Goal: Navigation & Orientation: Find specific page/section

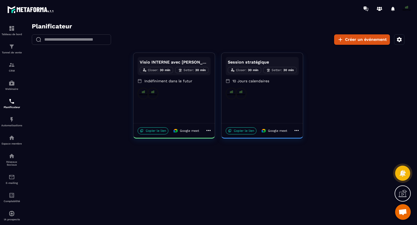
scroll to position [3948, 0]
click at [297, 128] on icon at bounding box center [296, 130] width 6 height 6
click at [312, 157] on span "Partager" at bounding box center [315, 156] width 19 height 5
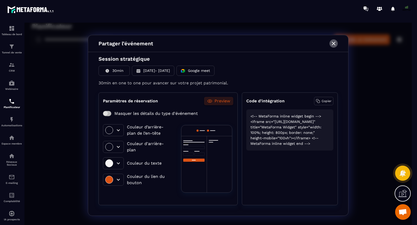
click at [334, 43] on icon "button" at bounding box center [333, 43] width 6 height 6
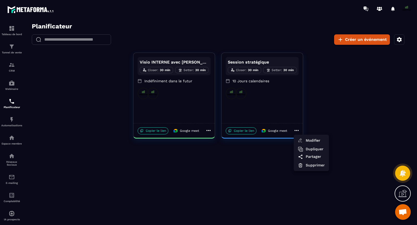
click at [246, 131] on div at bounding box center [217, 126] width 387 height 206
click at [240, 131] on p "Copier le lien" at bounding box center [241, 130] width 31 height 7
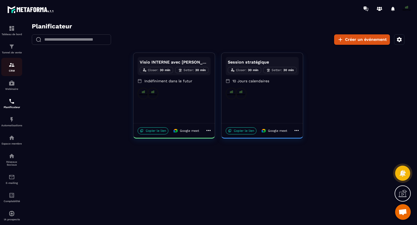
click at [14, 66] on img at bounding box center [12, 65] width 6 height 6
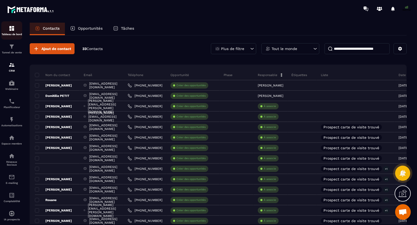
click at [13, 33] on p "Tableau de bord" at bounding box center [11, 34] width 21 height 3
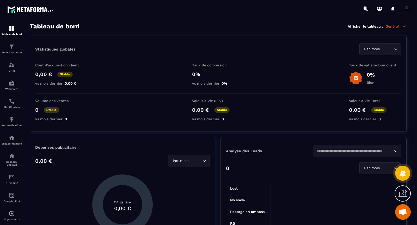
click at [399, 26] on p "Général" at bounding box center [395, 26] width 21 height 5
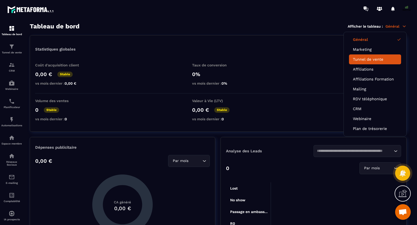
click at [365, 58] on link "Tunnel de vente" at bounding box center [375, 59] width 44 height 5
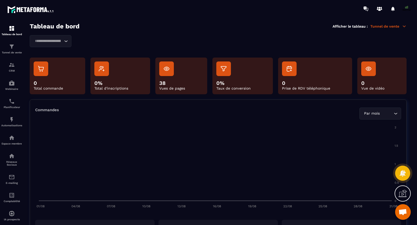
click at [386, 28] on p "Tunnel de vente" at bounding box center [388, 26] width 36 height 5
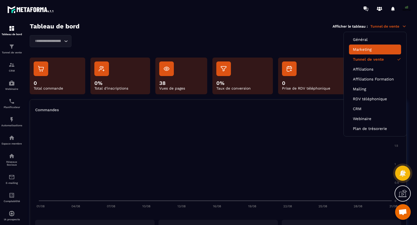
click at [368, 48] on link "Marketing" at bounding box center [375, 49] width 44 height 5
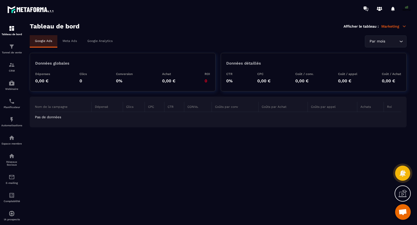
click at [391, 26] on p "Marketing" at bounding box center [393, 26] width 25 height 5
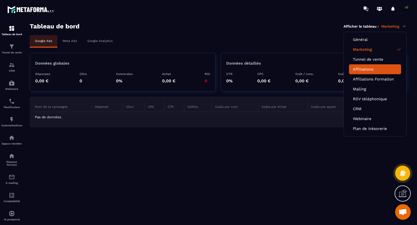
click at [381, 69] on link "Affiliations" at bounding box center [375, 69] width 44 height 5
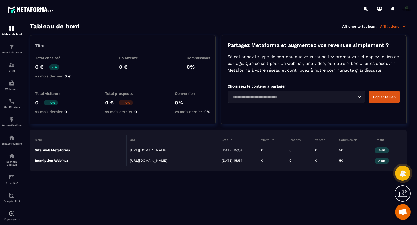
click at [390, 24] on p "Affiliations" at bounding box center [393, 26] width 27 height 5
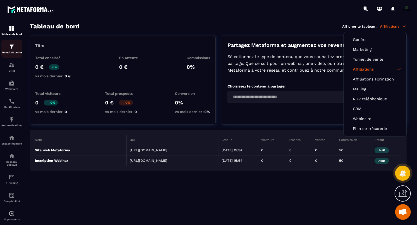
click at [11, 51] on div "Tunnel de vente" at bounding box center [11, 49] width 21 height 10
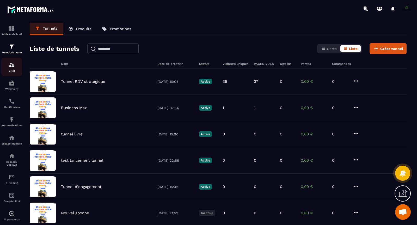
click at [14, 70] on p "CRM" at bounding box center [11, 70] width 21 height 3
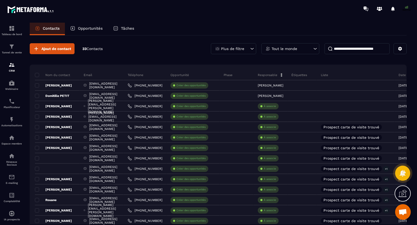
click at [95, 29] on p "Opportunités" at bounding box center [90, 28] width 25 height 5
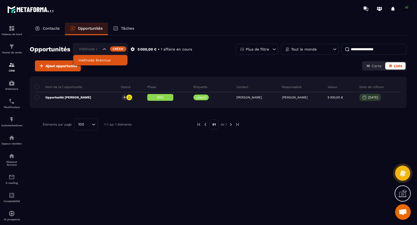
click at [104, 50] on icon "Search for option" at bounding box center [104, 49] width 5 height 5
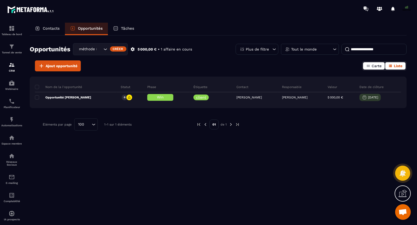
click at [376, 67] on span "Carte" at bounding box center [377, 66] width 10 height 4
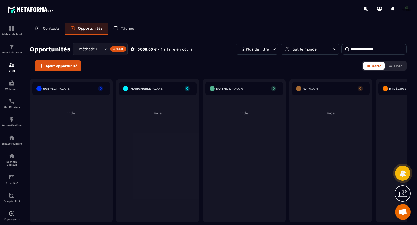
click at [125, 29] on p "Tâches" at bounding box center [127, 28] width 13 height 5
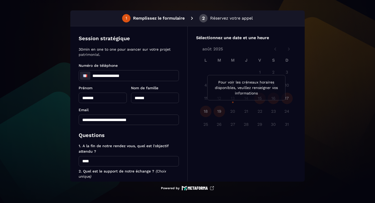
scroll to position [19, 0]
